Goal: Information Seeking & Learning: Learn about a topic

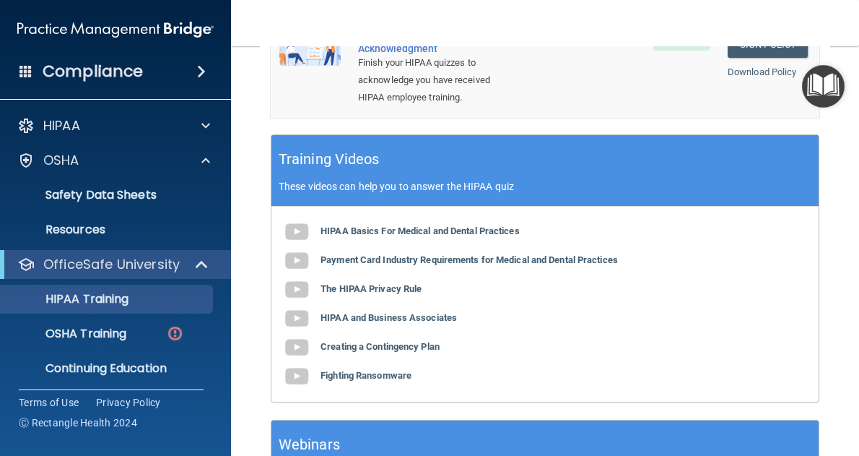
scroll to position [739, 0]
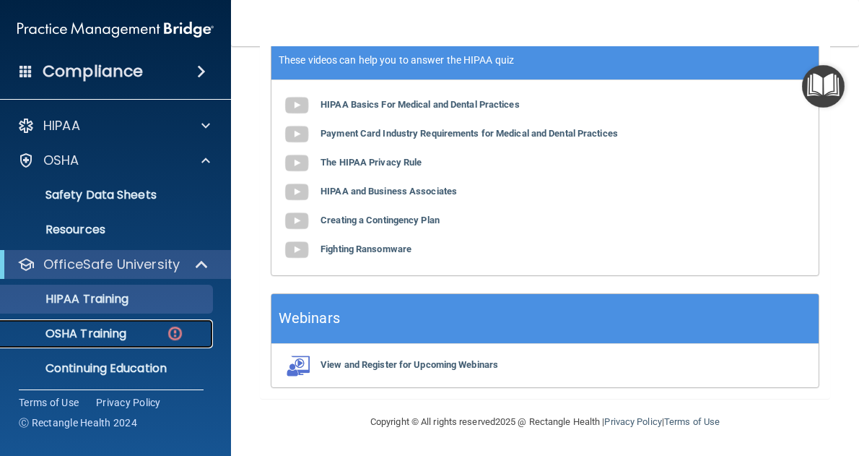
click at [110, 336] on p "OSHA Training" at bounding box center [67, 333] width 117 height 14
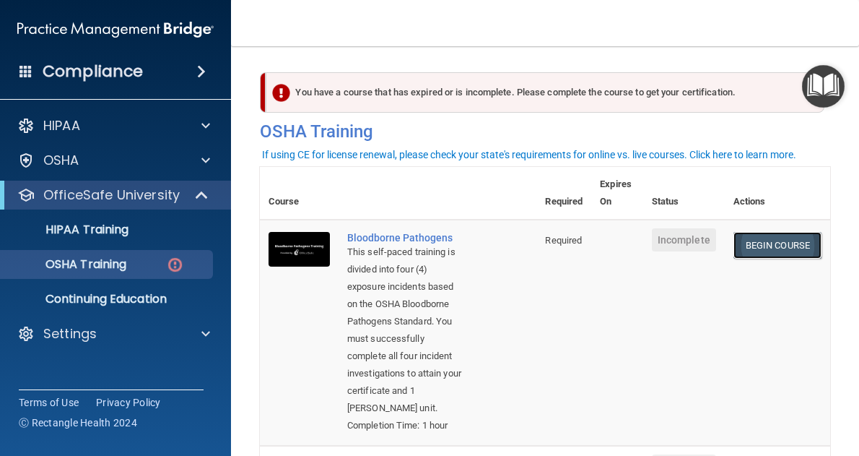
click at [762, 242] on link "Begin Course" at bounding box center [778, 245] width 88 height 27
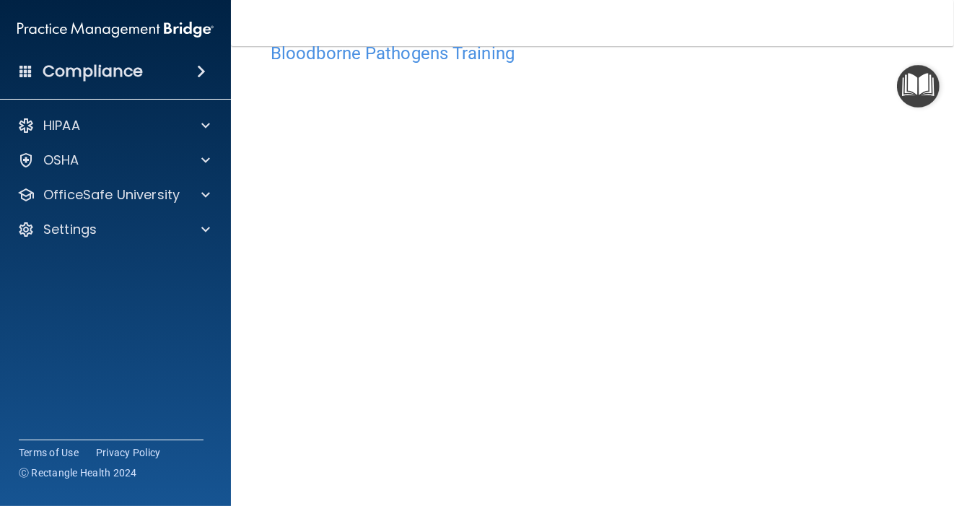
scroll to position [63, 0]
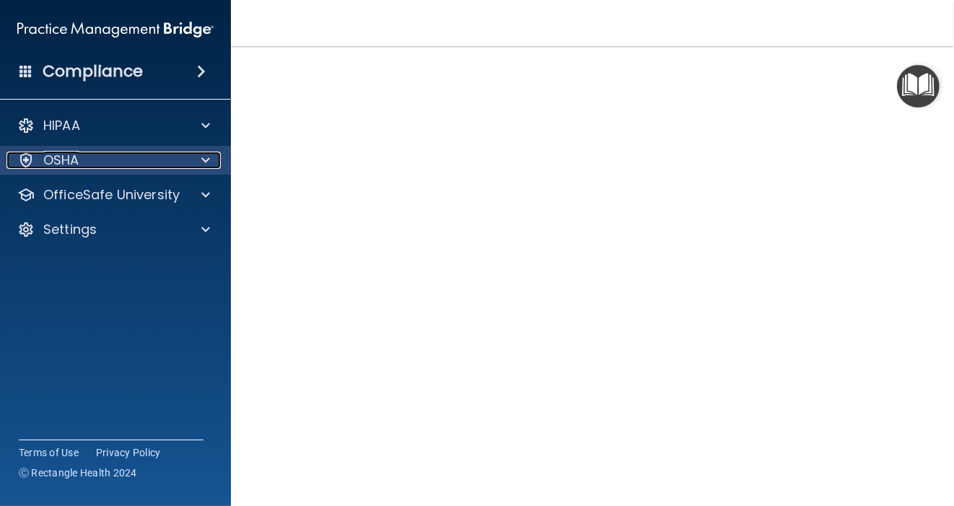
click at [206, 164] on span at bounding box center [205, 160] width 9 height 17
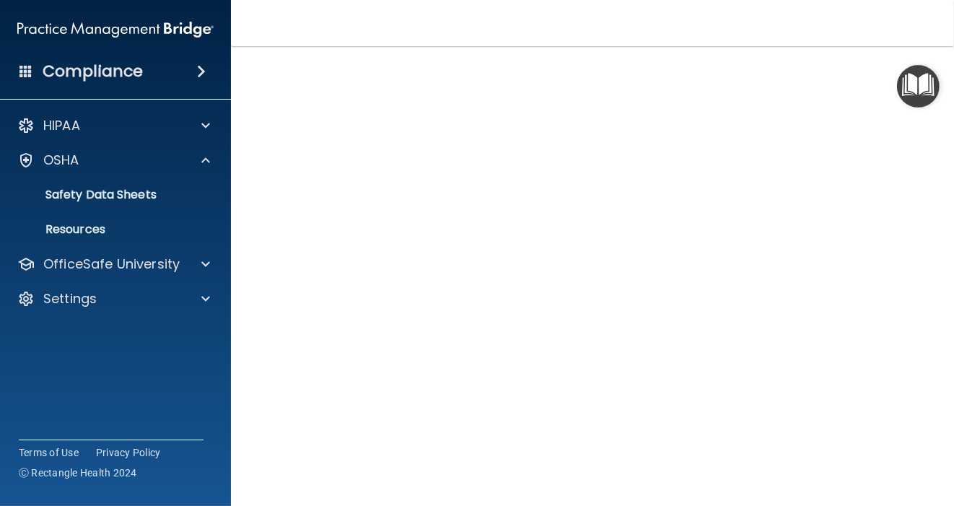
click at [131, 82] on div "Compliance" at bounding box center [115, 72] width 231 height 32
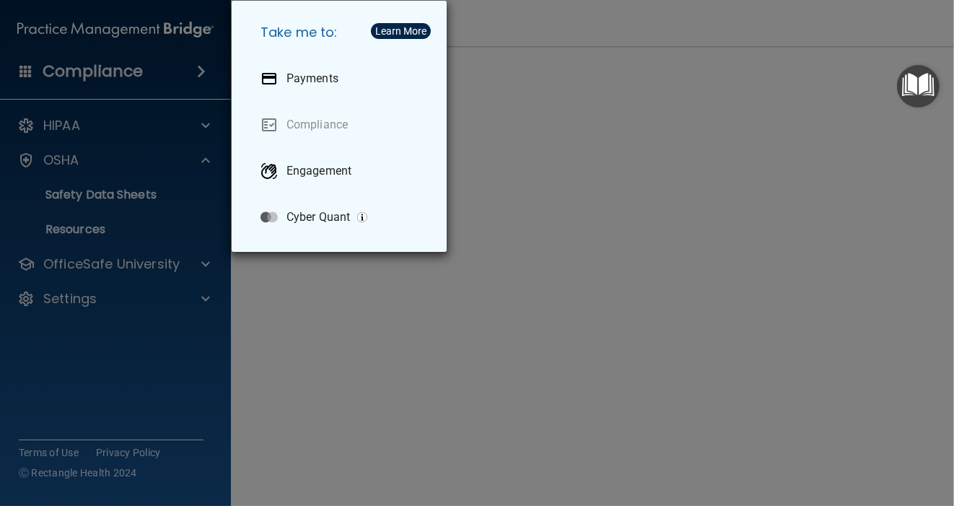
click at [557, 26] on div "Take me to: Payments Compliance Engagement Cyber Quant" at bounding box center [477, 253] width 954 height 506
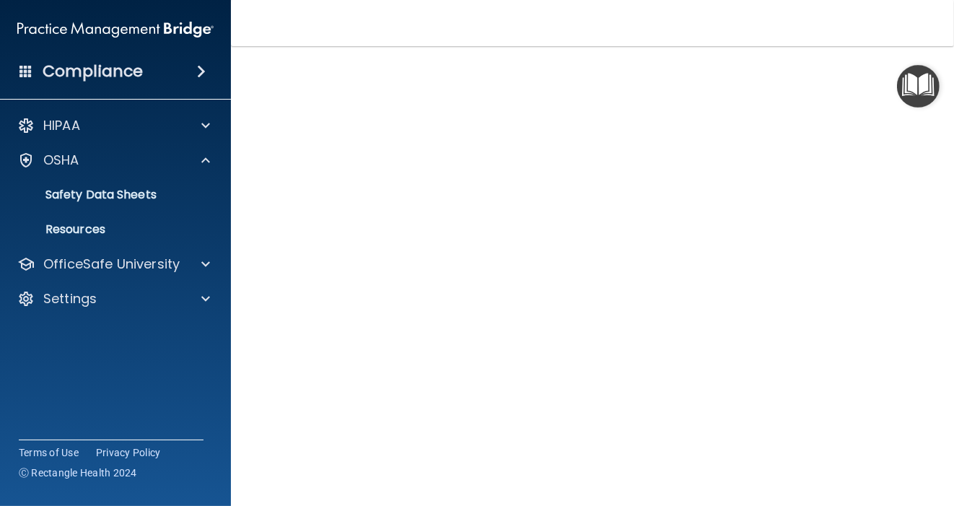
click at [858, 84] on img "Open Resource Center" at bounding box center [918, 86] width 43 height 43
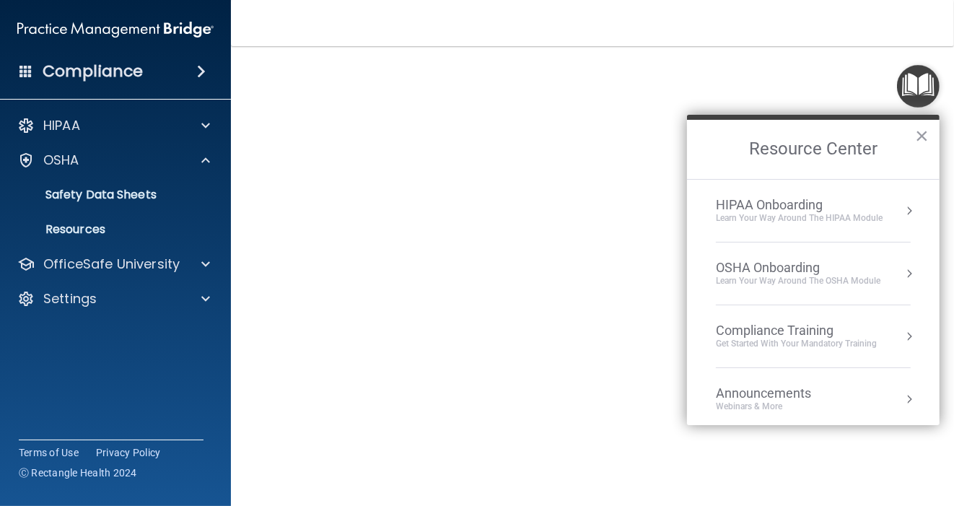
click at [799, 282] on div "Learn your way around the OSHA module" at bounding box center [798, 281] width 165 height 12
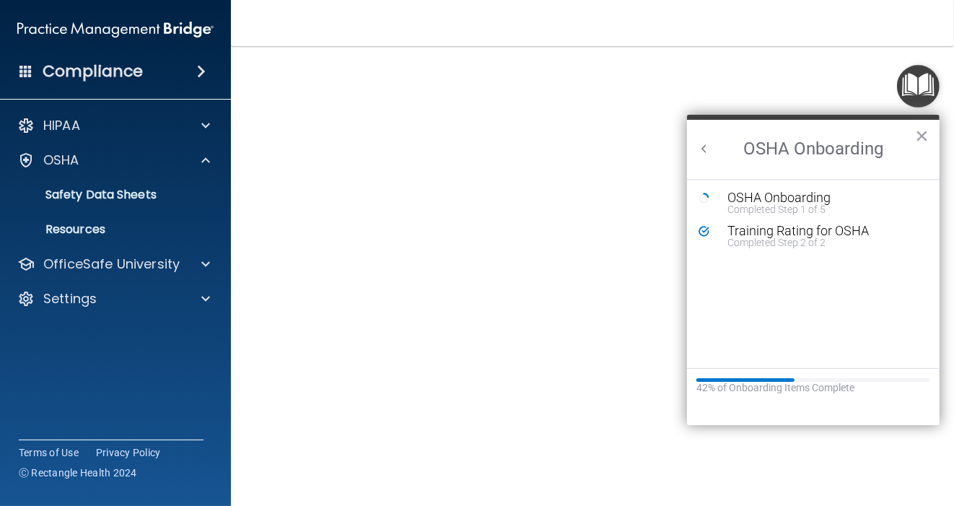
scroll to position [0, 0]
click at [801, 204] on div "Completed Step 1 of 5" at bounding box center [825, 209] width 194 height 10
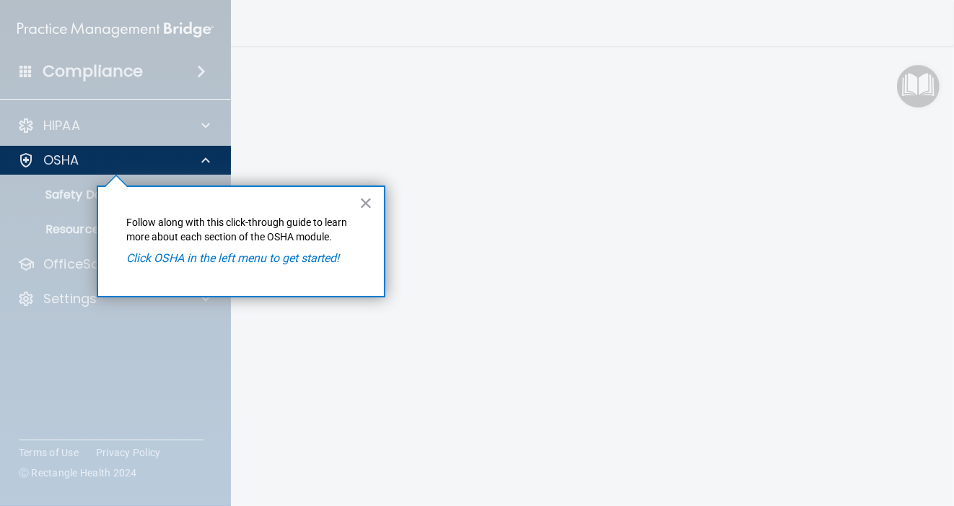
click at [285, 262] on em "Click OSHA in the left menu to get started!" at bounding box center [233, 258] width 213 height 14
click at [255, 243] on p "Follow along with this click-through guide to learn more about each section of …" at bounding box center [241, 230] width 228 height 28
click at [277, 256] on em "Click OSHA in the left menu to get started!" at bounding box center [233, 258] width 213 height 14
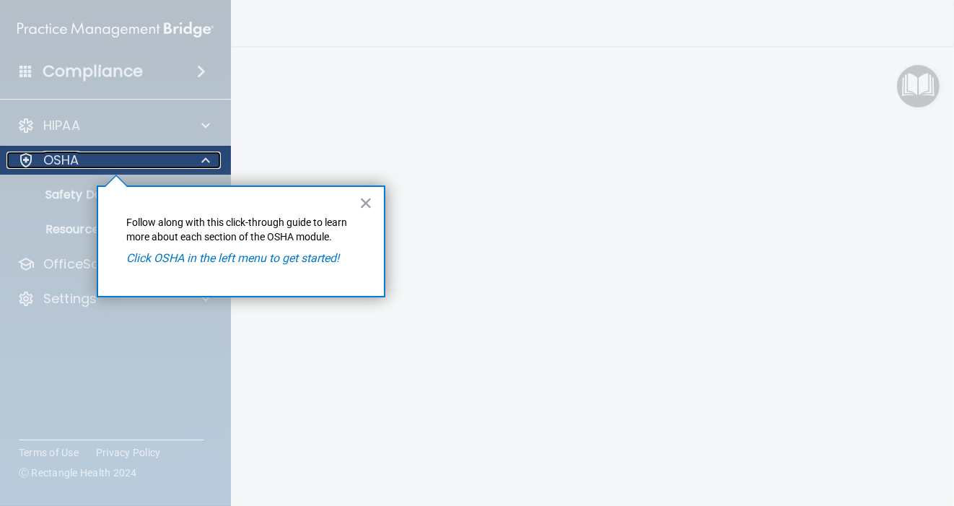
click at [205, 154] on span at bounding box center [205, 160] width 9 height 17
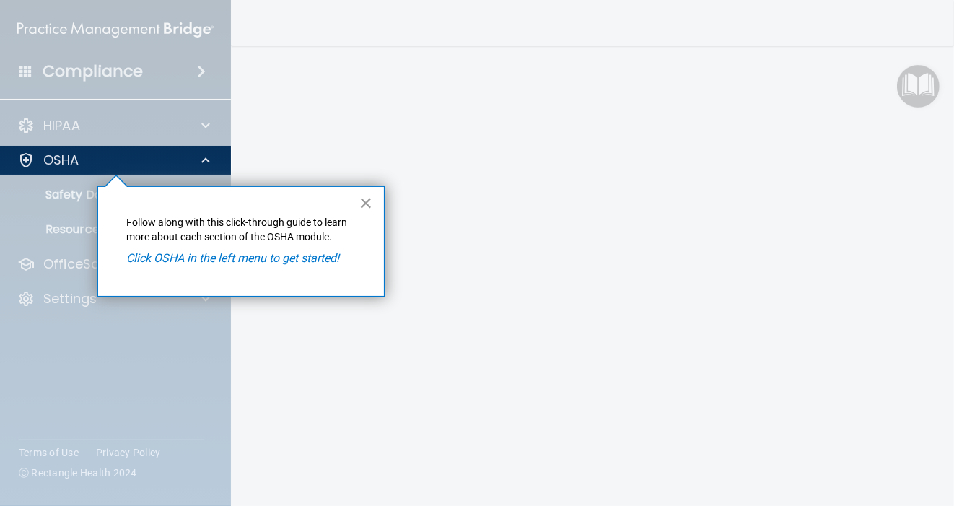
click at [362, 196] on button "×" at bounding box center [367, 202] width 14 height 23
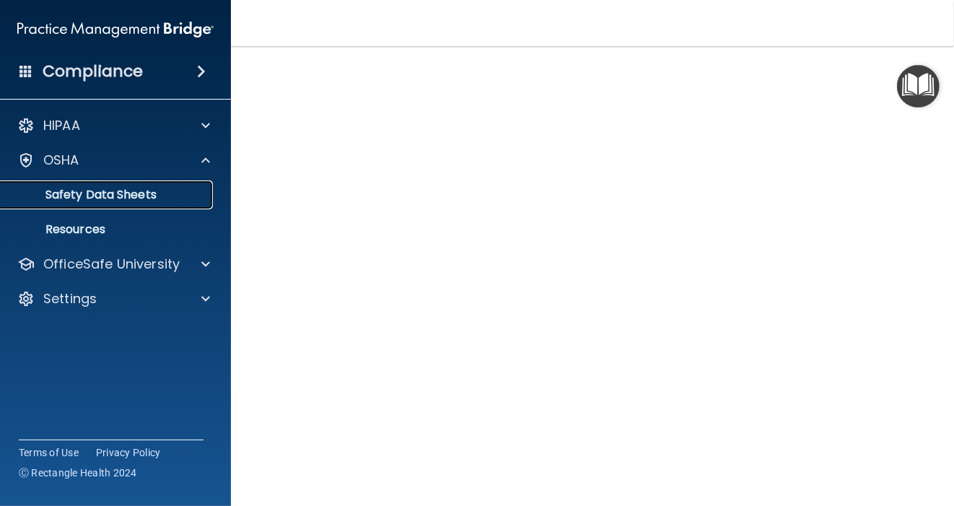
click at [141, 196] on p "Safety Data Sheets" at bounding box center [107, 195] width 197 height 14
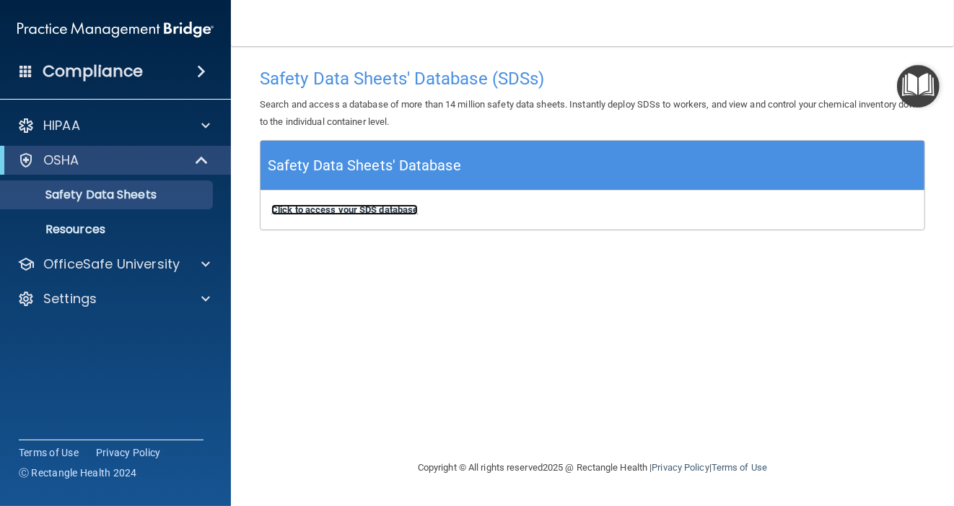
click at [375, 213] on b "Click to access your SDS database" at bounding box center [344, 209] width 147 height 11
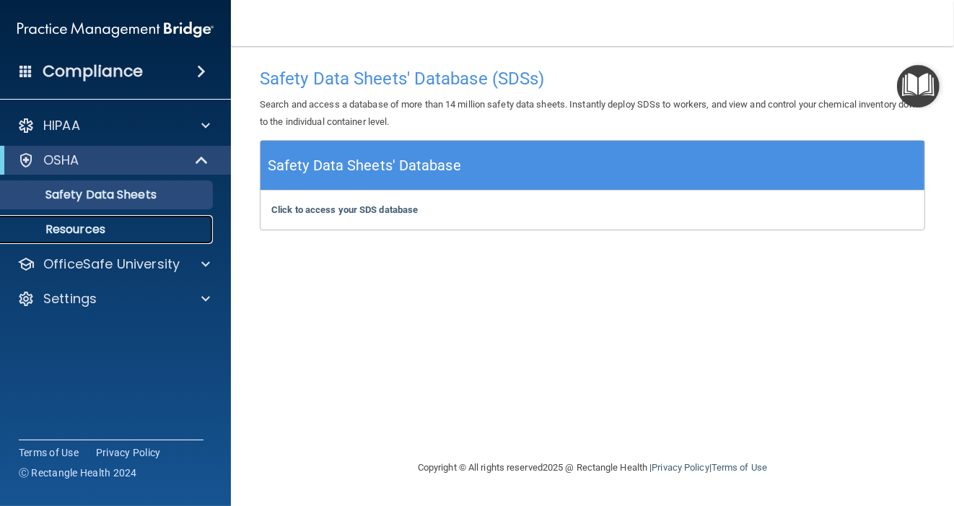
click at [61, 229] on p "Resources" at bounding box center [107, 229] width 197 height 14
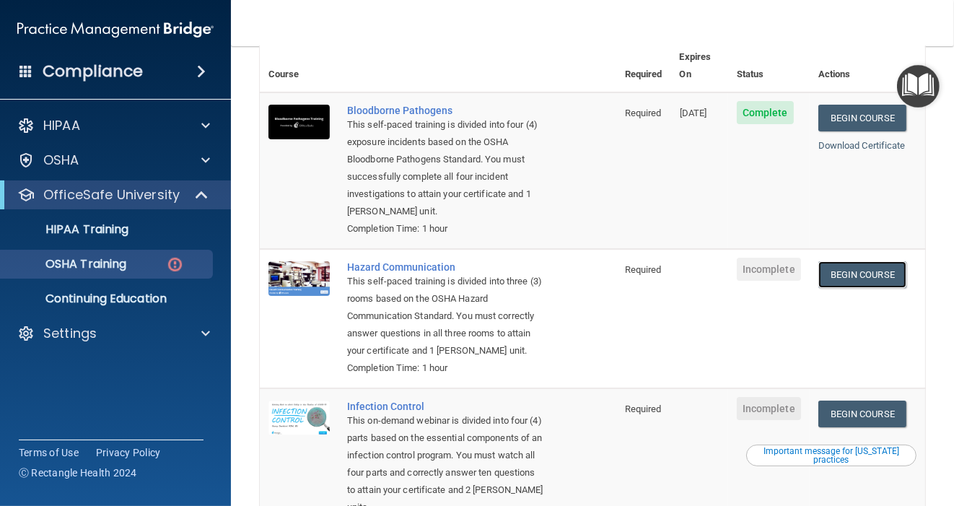
scroll to position [125, 0]
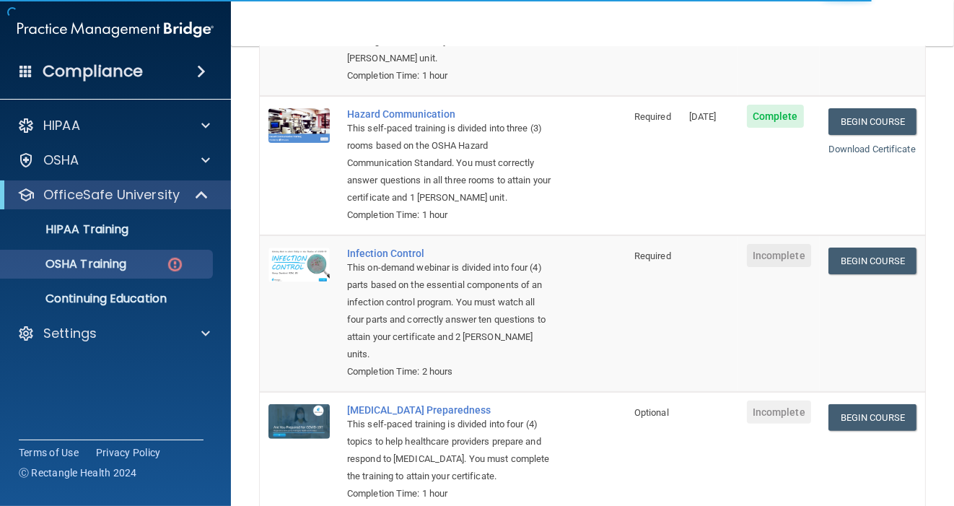
scroll to position [341, 0]
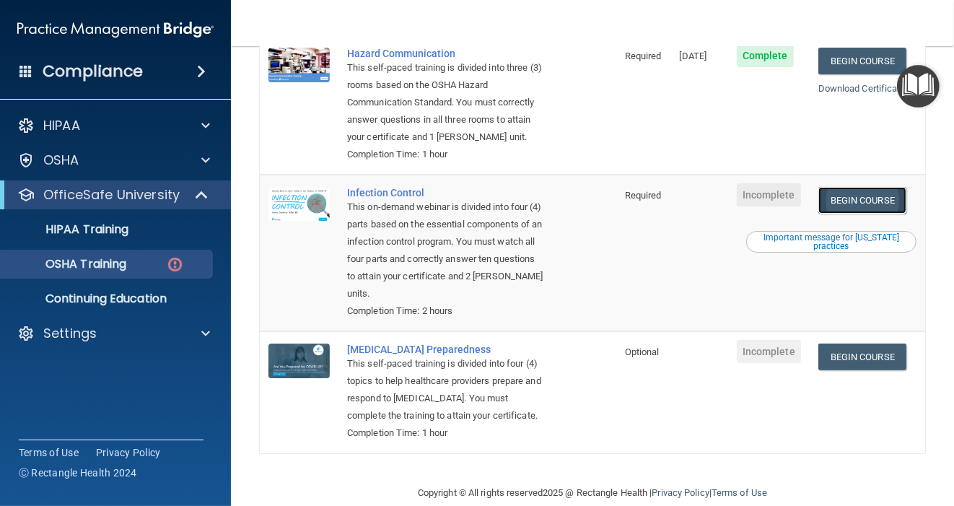
click at [858, 204] on link "Begin Course" at bounding box center [863, 200] width 88 height 27
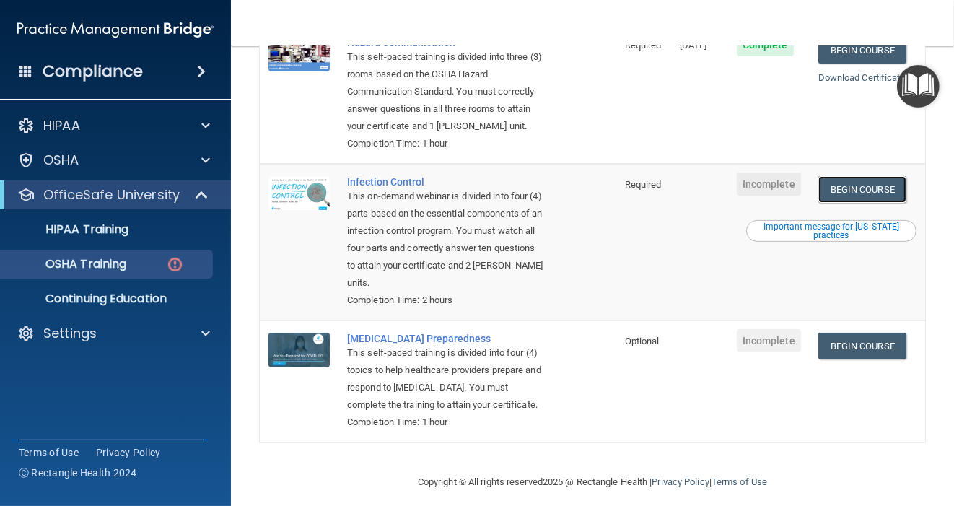
scroll to position [378, 0]
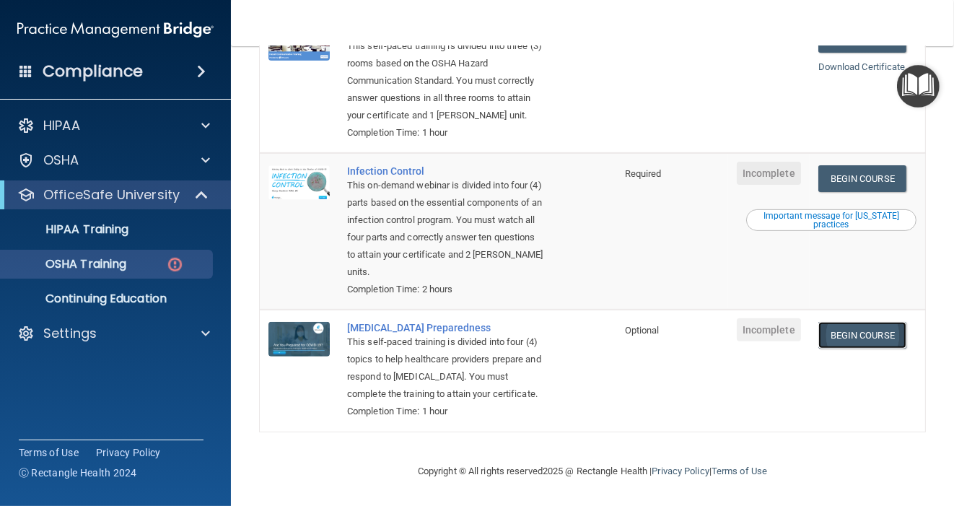
click at [864, 346] on link "Begin Course" at bounding box center [863, 335] width 88 height 27
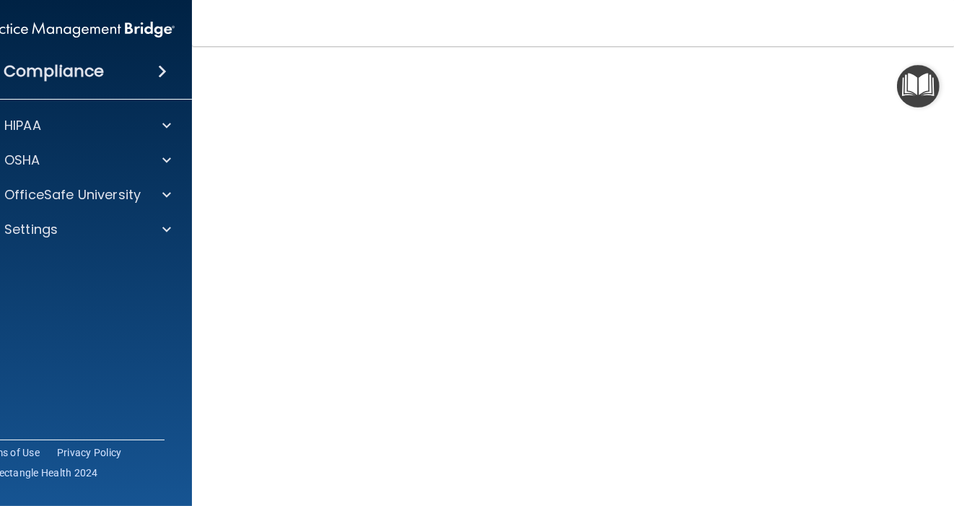
scroll to position [111, 0]
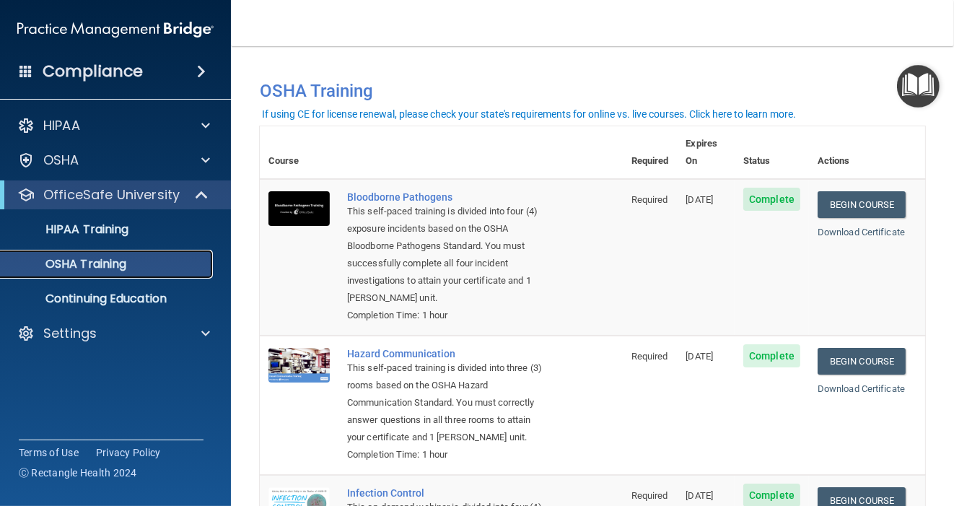
click at [160, 268] on div "OSHA Training" at bounding box center [107, 264] width 197 height 14
click at [160, 298] on p "Continuing Education" at bounding box center [107, 299] width 197 height 14
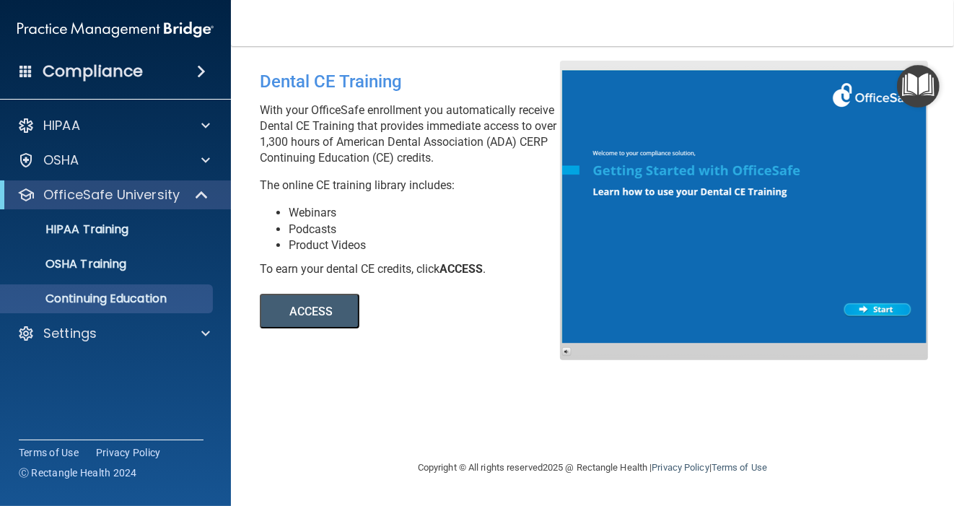
click at [341, 308] on button "ACCESS" at bounding box center [310, 311] width 100 height 35
click at [455, 470] on div "Copyright © All rights reserved 2025 @ Rectangle Health | Privacy Policy | Term…" at bounding box center [592, 468] width 527 height 46
click at [617, 464] on div "Copyright © All rights reserved 2025 @ Rectangle Health | Privacy Policy | Term…" at bounding box center [592, 468] width 527 height 46
click at [183, 72] on div "Compliance" at bounding box center [115, 72] width 231 height 32
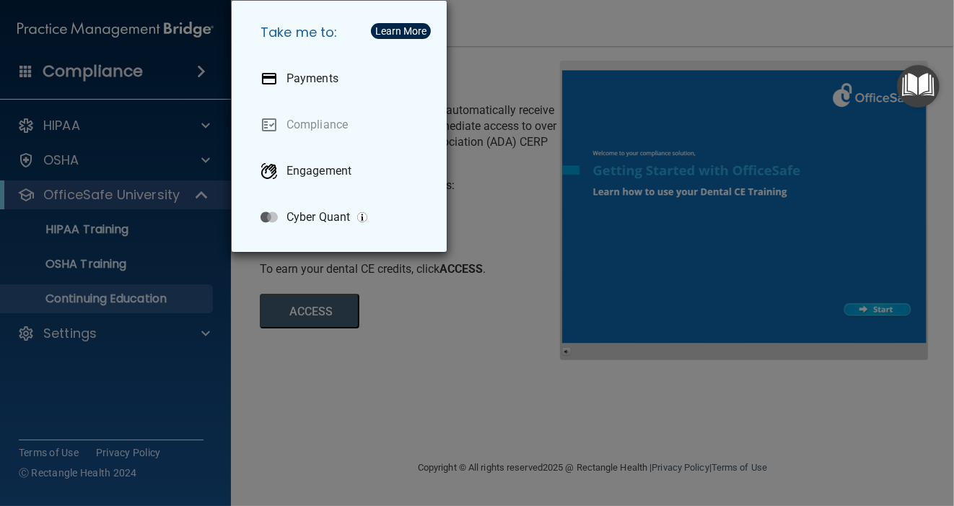
click at [160, 239] on div "Take me to: Payments Compliance Engagement Cyber Quant" at bounding box center [477, 253] width 954 height 506
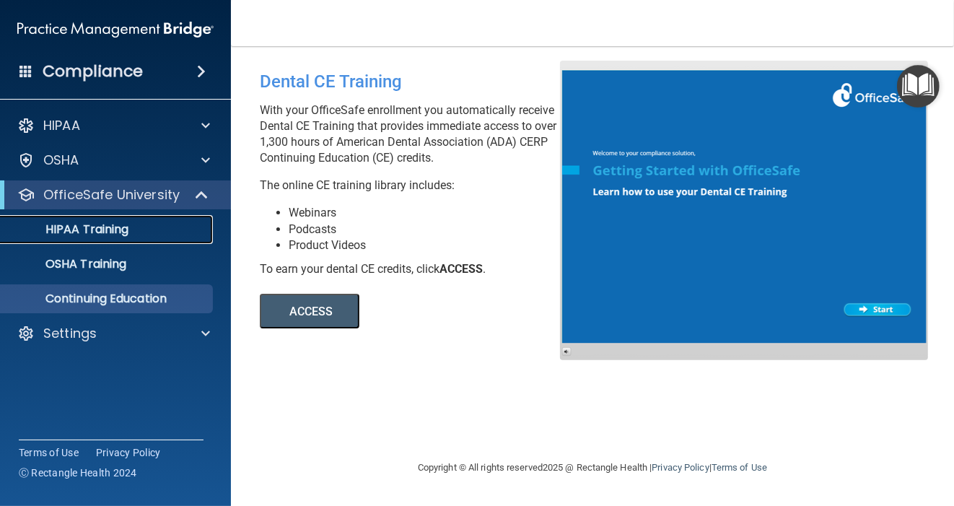
click at [160, 239] on link "HIPAA Training" at bounding box center [99, 229] width 227 height 29
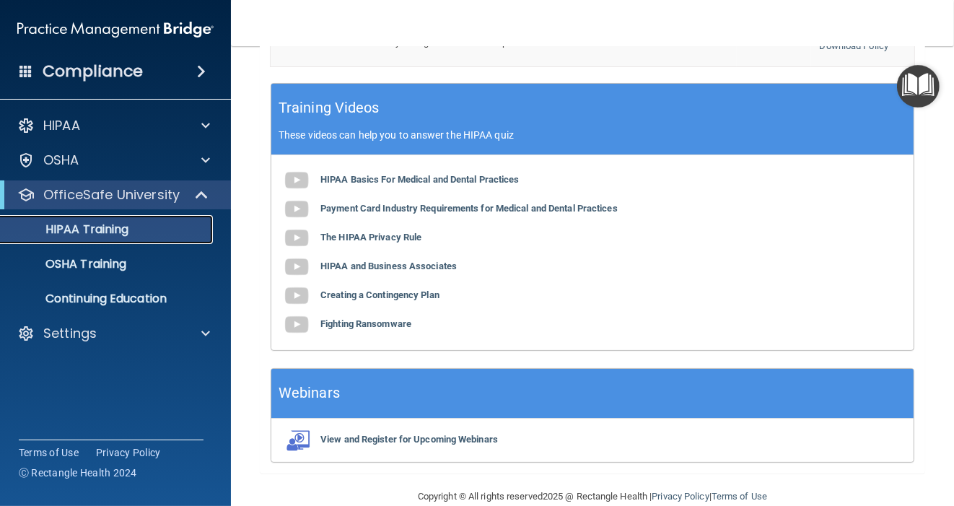
scroll to position [631, 0]
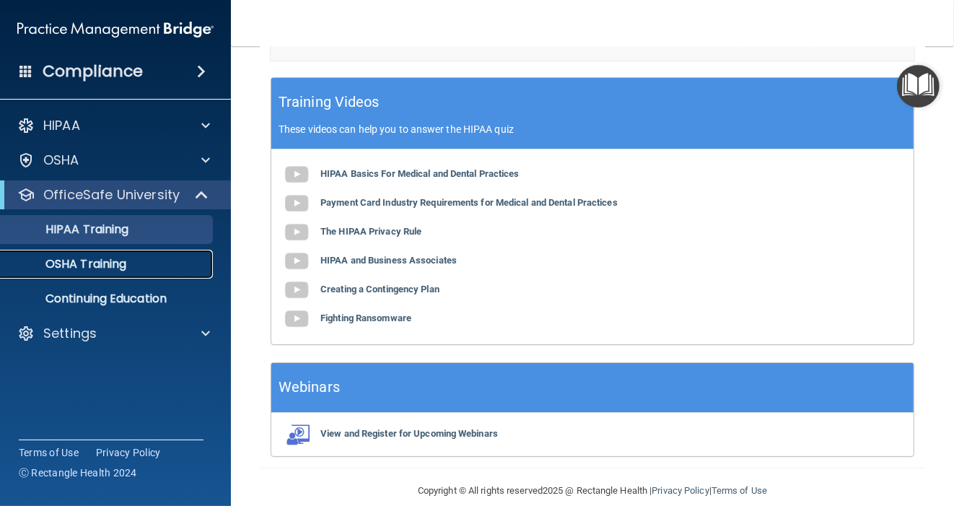
click at [126, 263] on p "OSHA Training" at bounding box center [67, 264] width 117 height 14
